Goal: Task Accomplishment & Management: Use online tool/utility

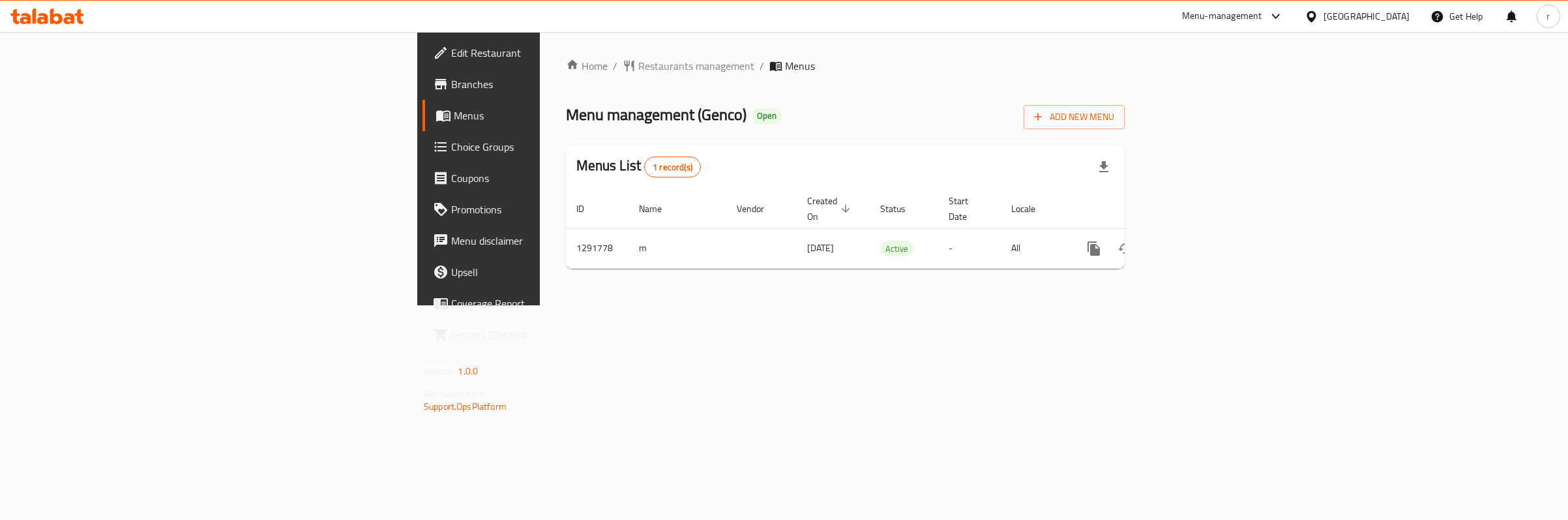
click at [451, 139] on span "Choice Groups" at bounding box center [560, 147] width 218 height 15
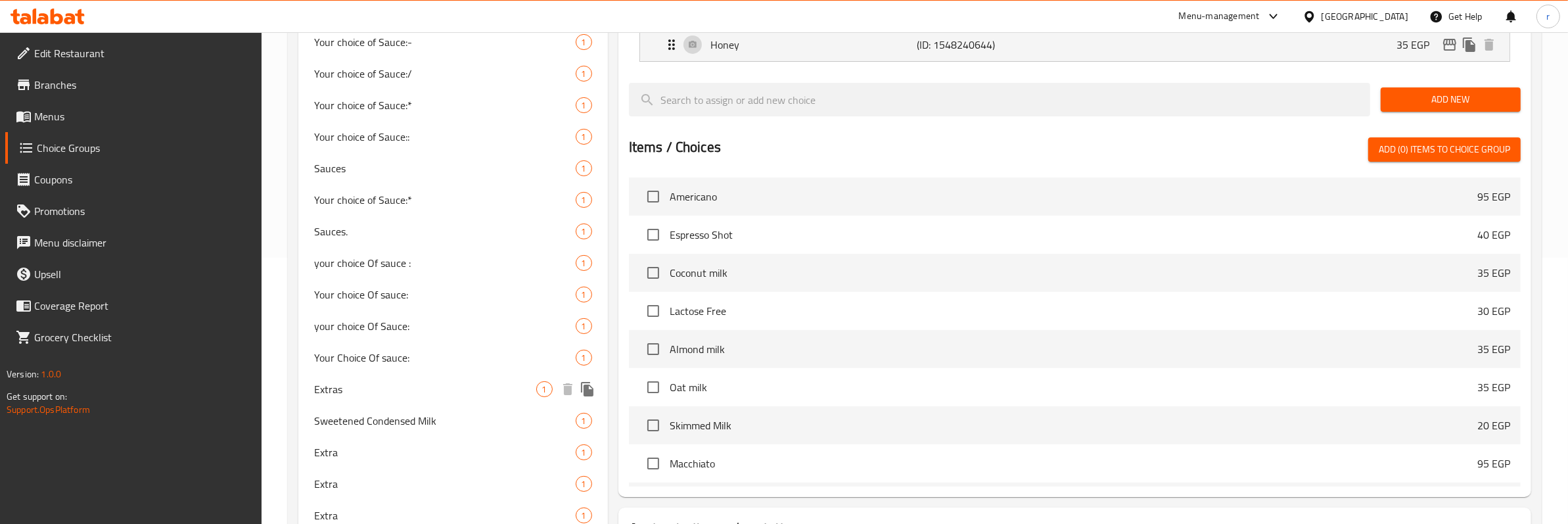
scroll to position [377, 0]
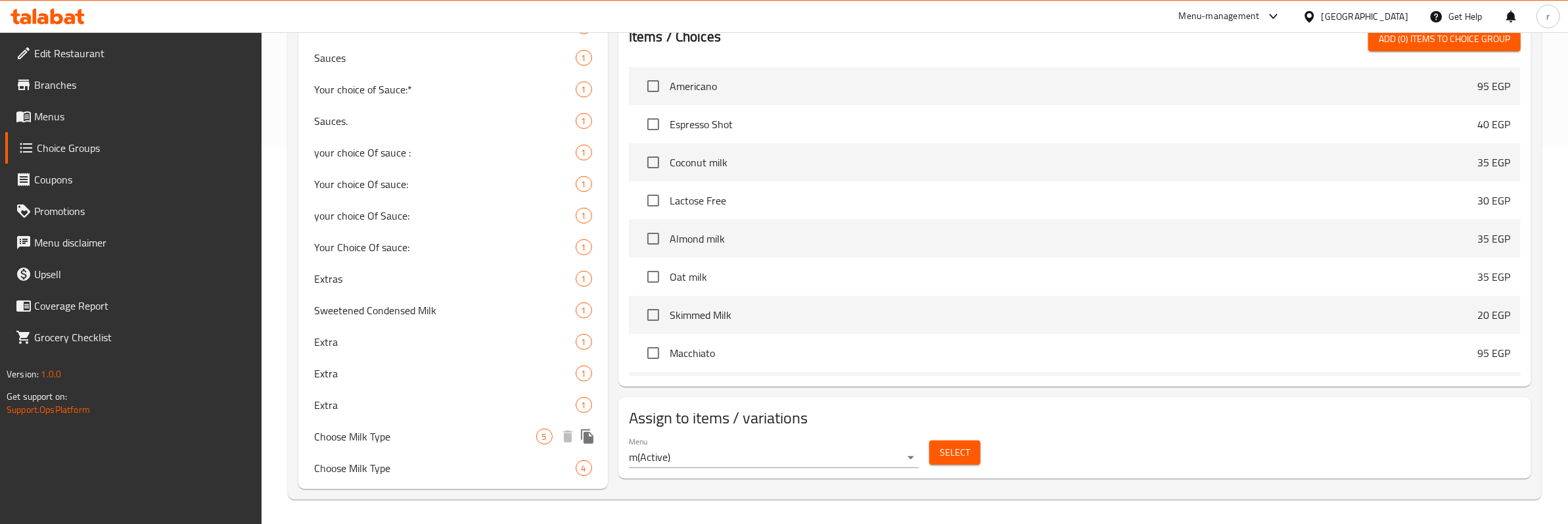
click at [398, 434] on span "Choose Milk Type" at bounding box center [426, 436] width 222 height 16
type input "Choose Milk Type"
type input "اختر نوع الحليب"
type input "1"
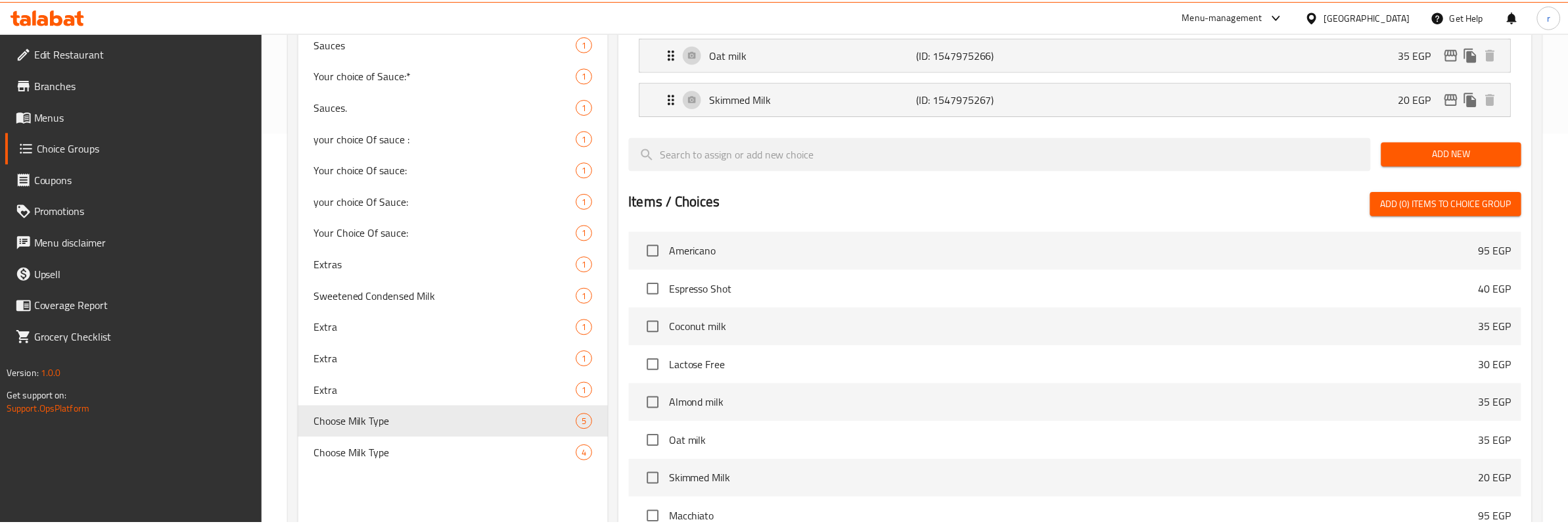
scroll to position [554, 0]
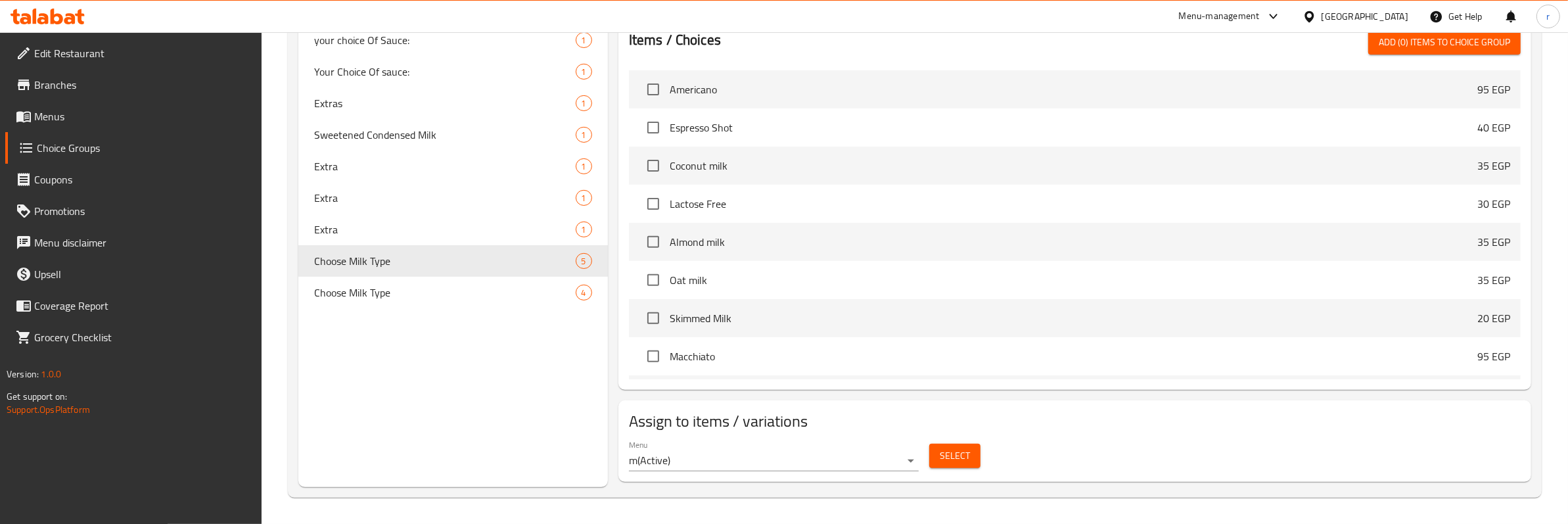
click at [580, 452] on div "Choice Groups Your choice of Sauce: 1 Your choice of Sauce: 5 Your choice of Sa…" at bounding box center [453, 41] width 310 height 891
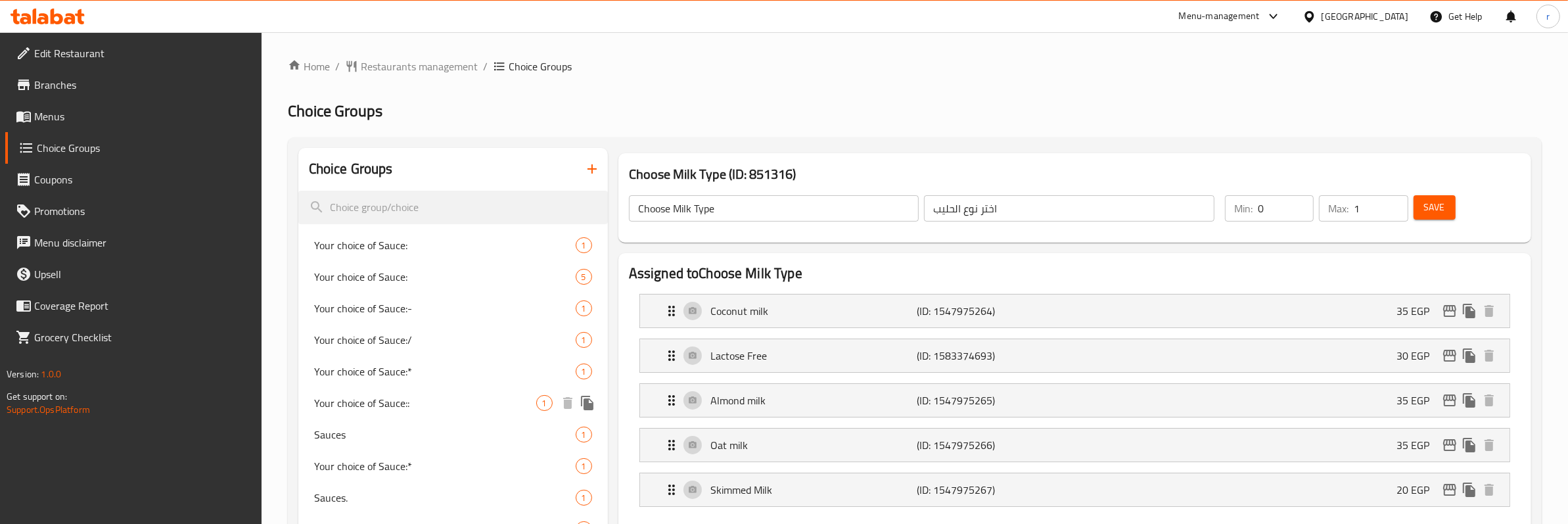
scroll to position [493, 0]
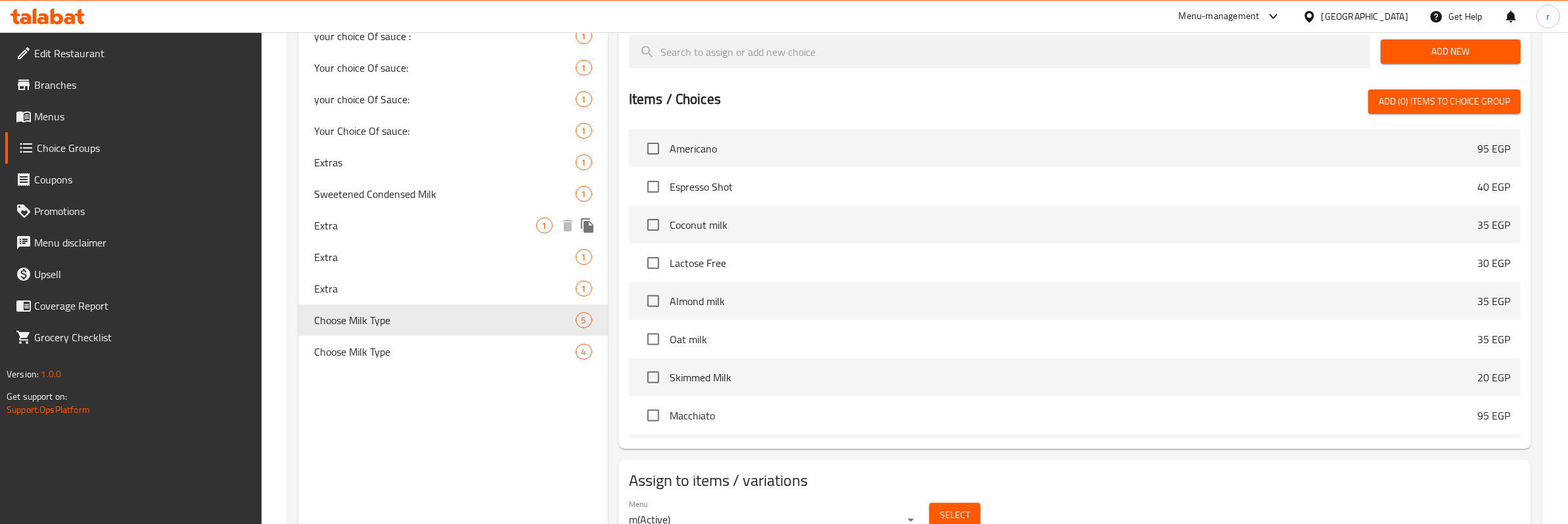
click at [361, 221] on span "Extra" at bounding box center [426, 225] width 222 height 16
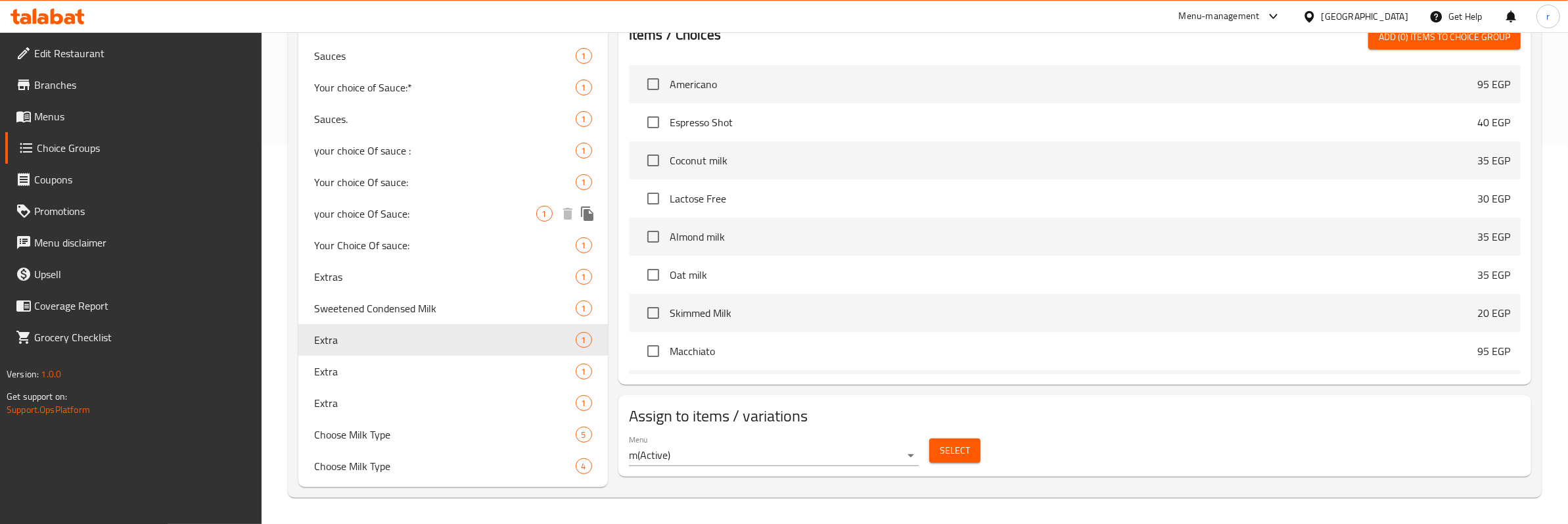
type input "Extra"
type input "اضافة"
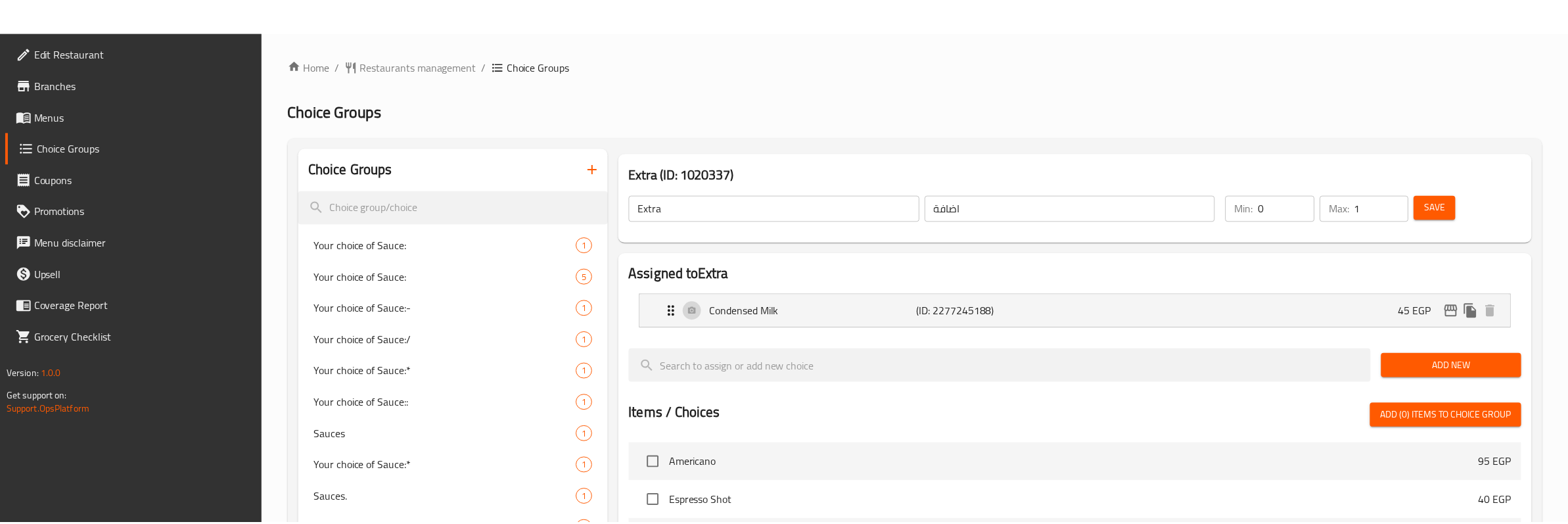
scroll to position [377, 0]
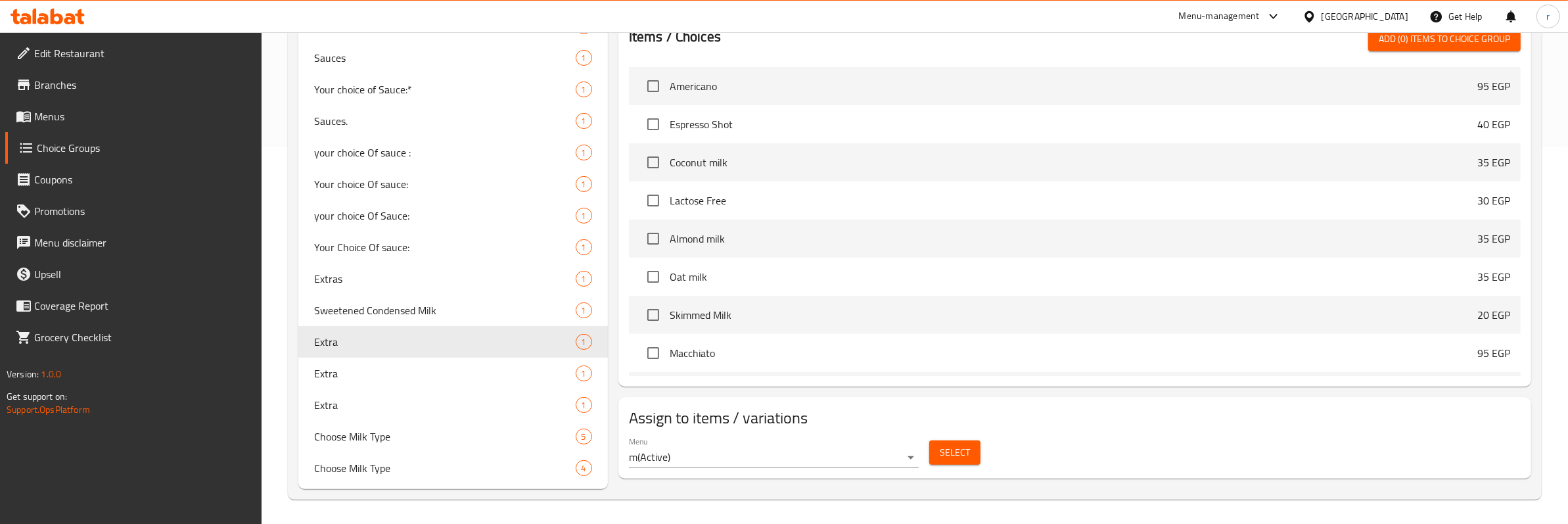
click at [1168, 458] on div "Menu m ( Active ) Select" at bounding box center [1074, 452] width 902 height 42
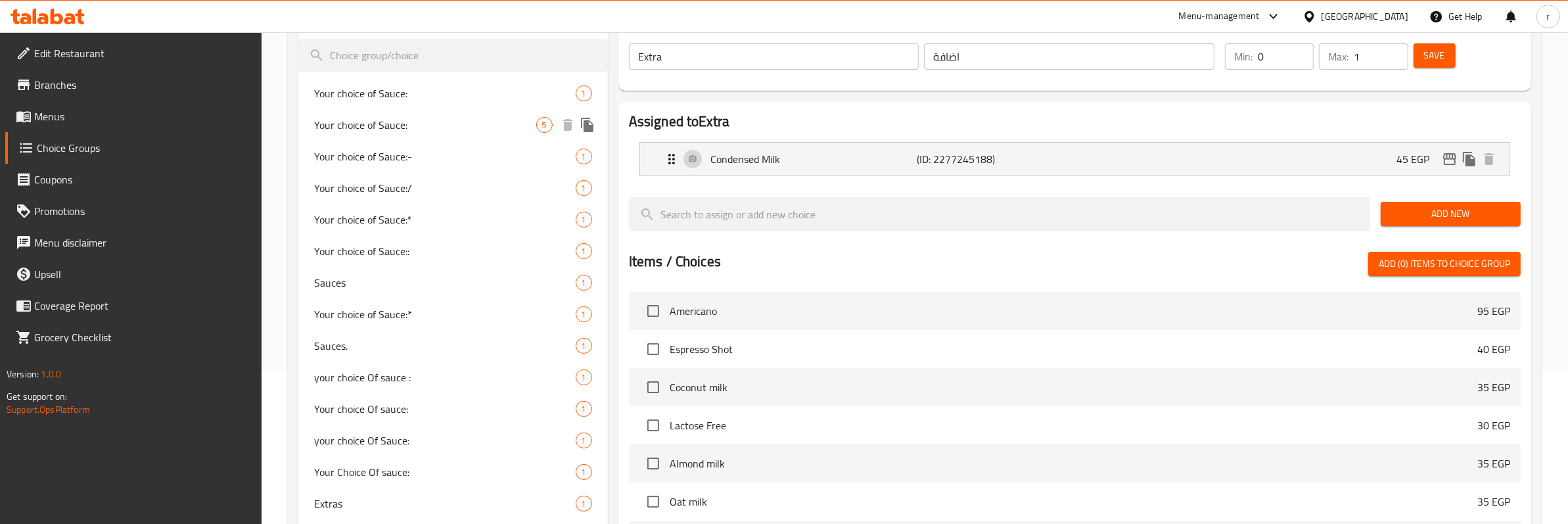
scroll to position [0, 0]
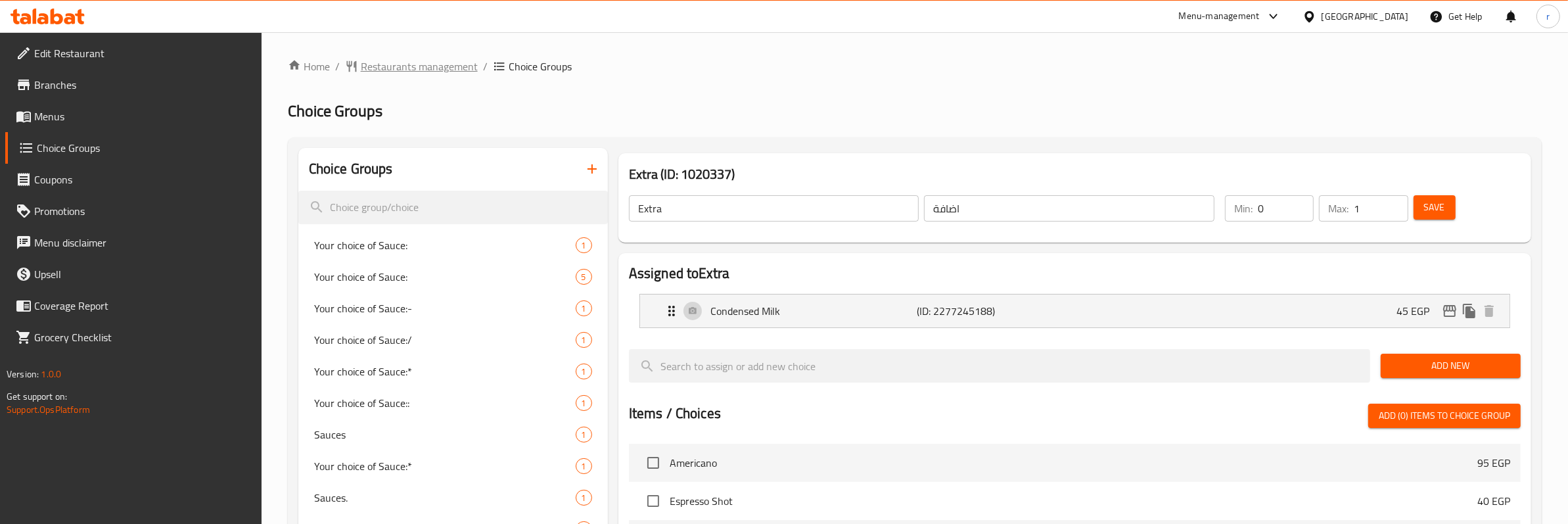
click at [417, 61] on span "Restaurants management" at bounding box center [419, 66] width 117 height 16
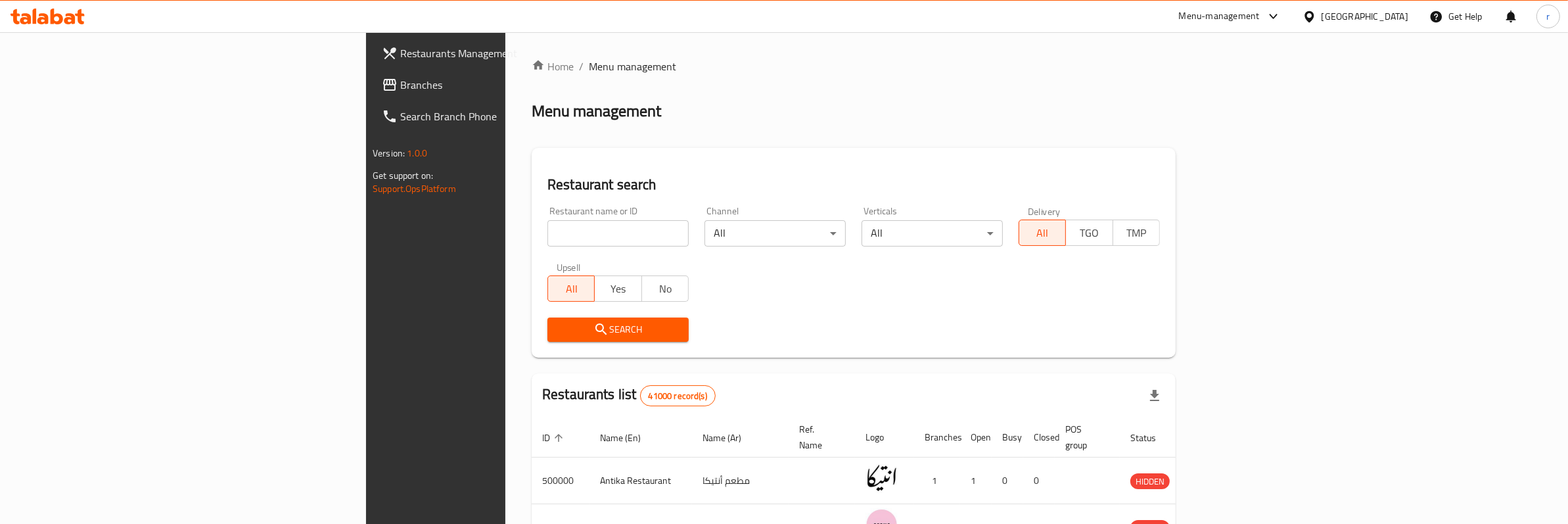
click at [366, 442] on div "Restaurants Management Branches Search Branch Phone Version: 1.0.0 Get support …" at bounding box center [497, 294] width 262 height 524
